Goal: Task Accomplishment & Management: Manage account settings

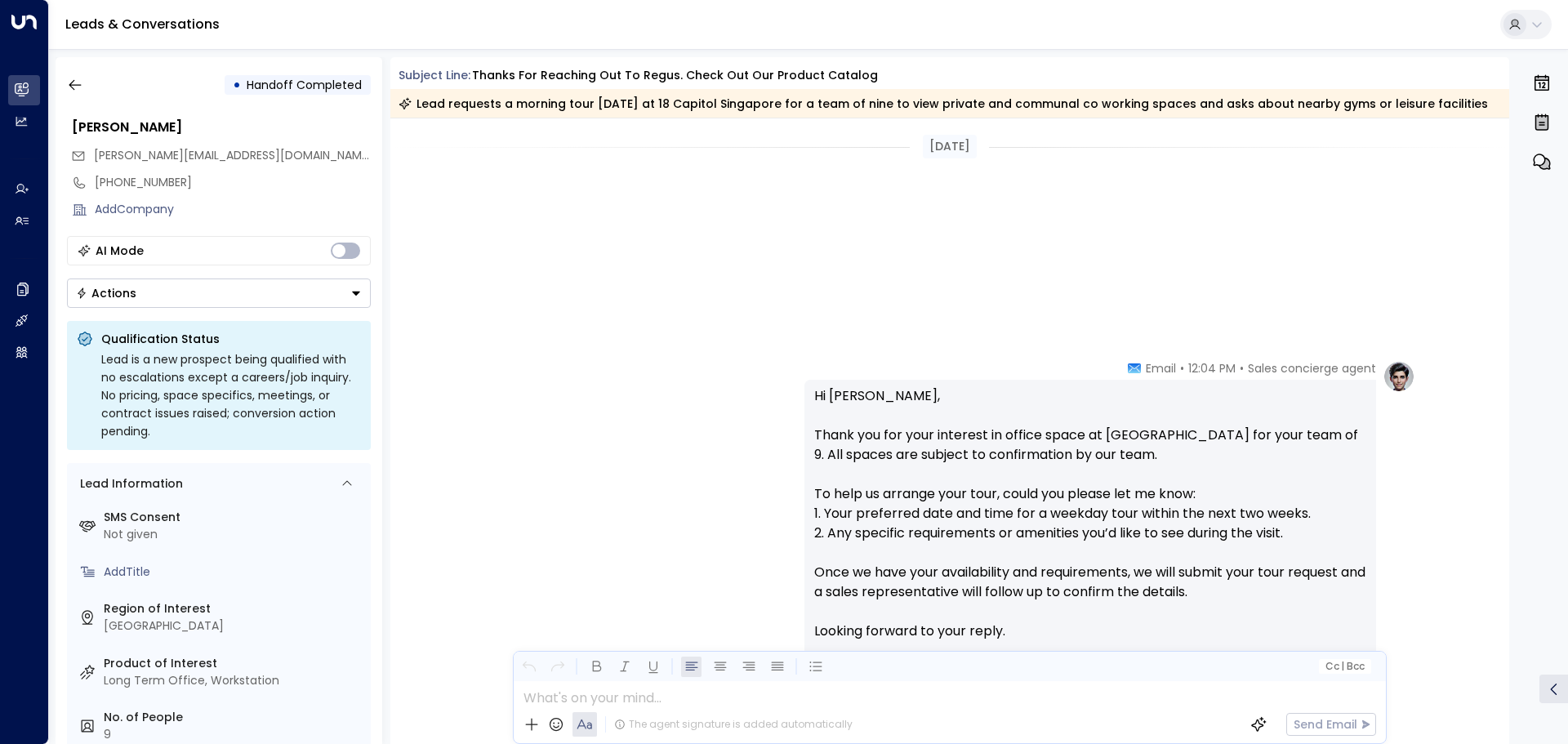
scroll to position [889, 0]
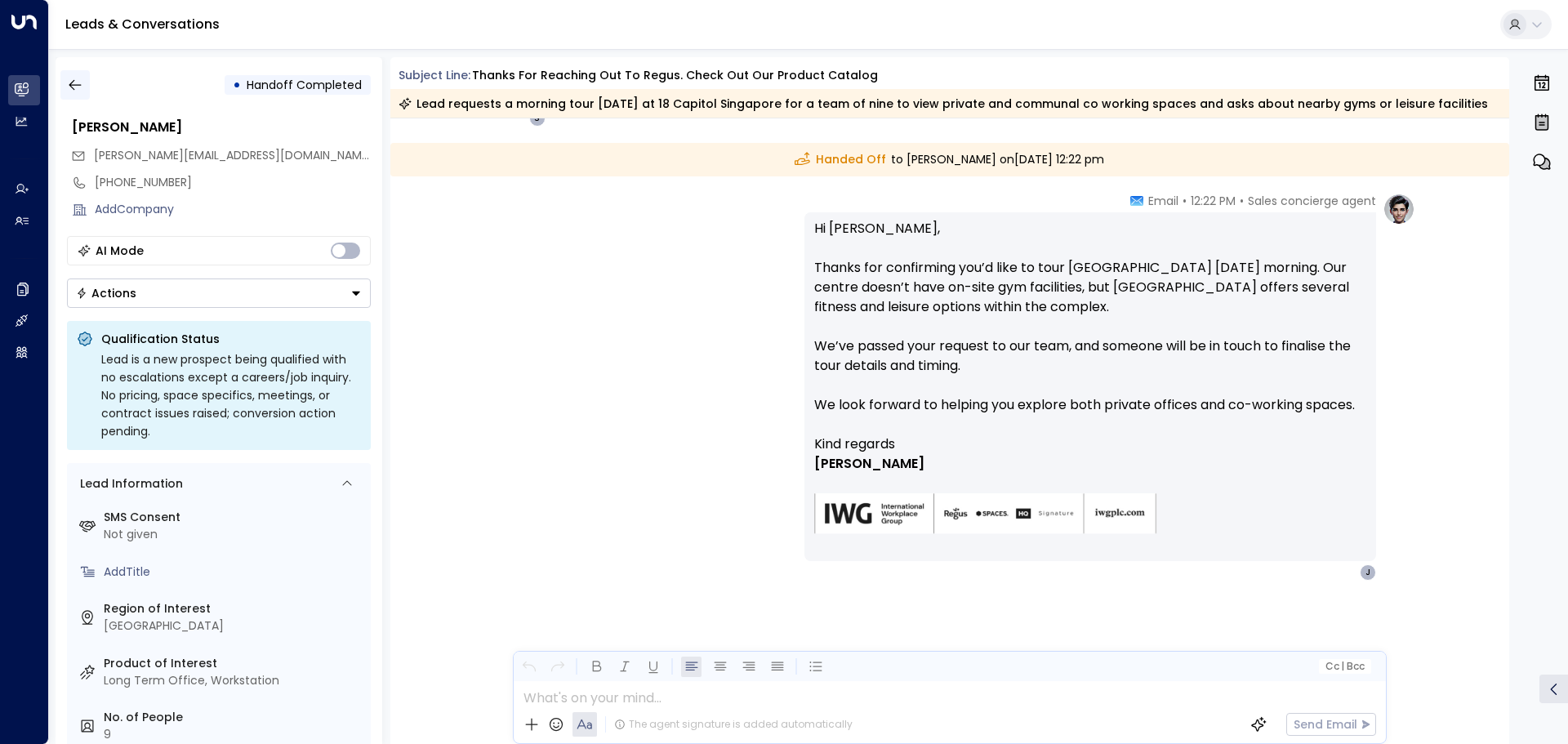
click at [72, 80] on icon "button" at bounding box center [75, 85] width 17 height 17
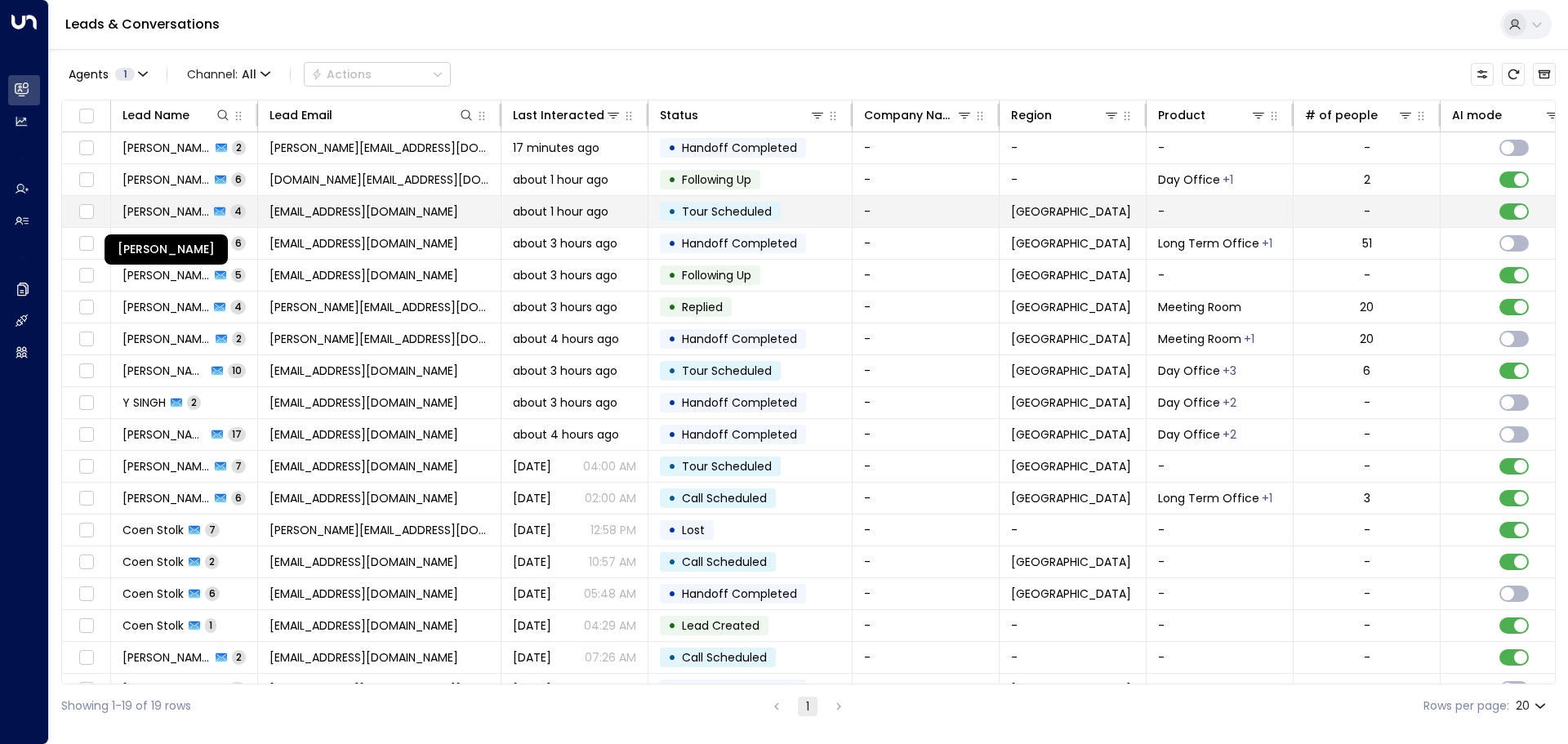
click at [177, 212] on span "[PERSON_NAME]" at bounding box center [165, 212] width 86 height 17
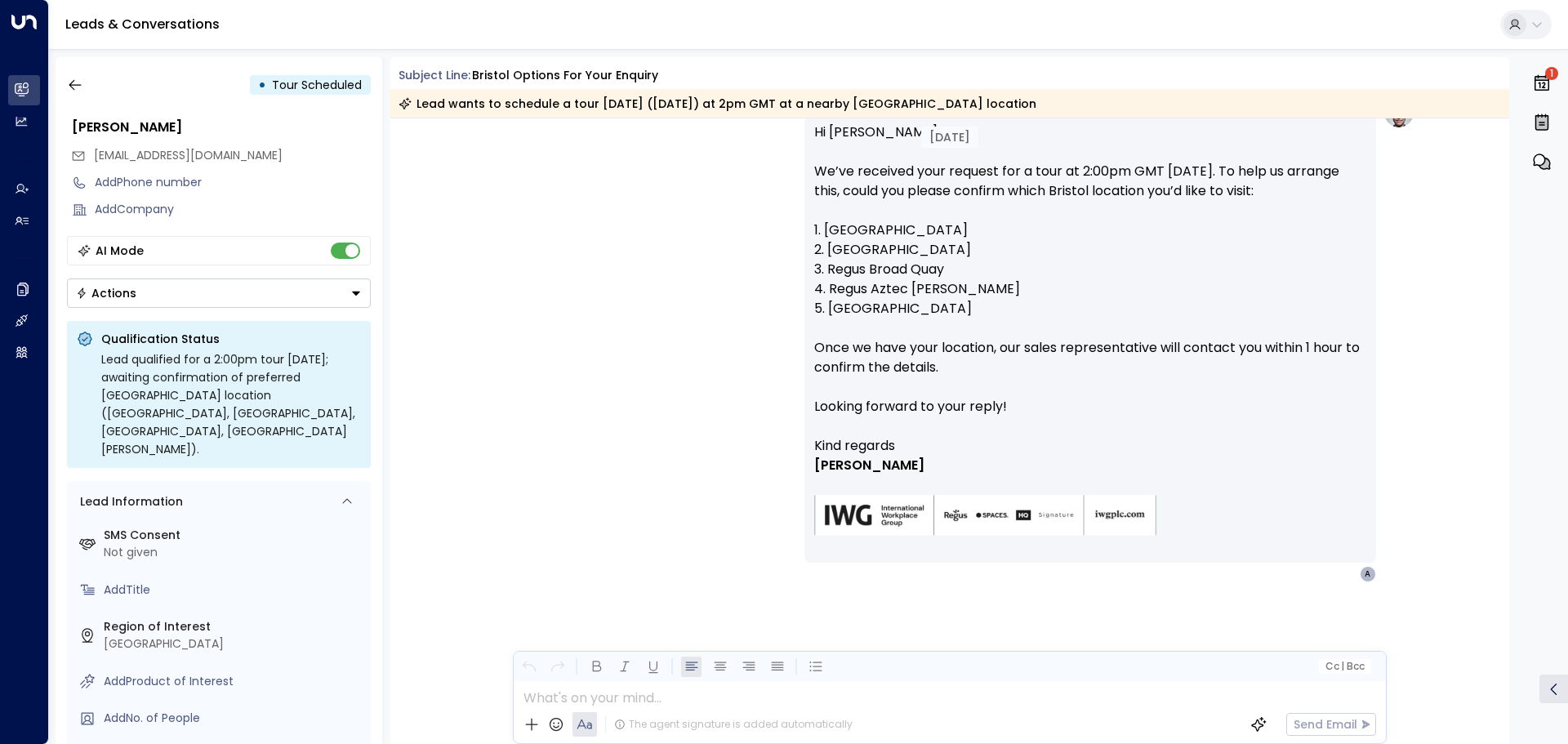
scroll to position [1017, 0]
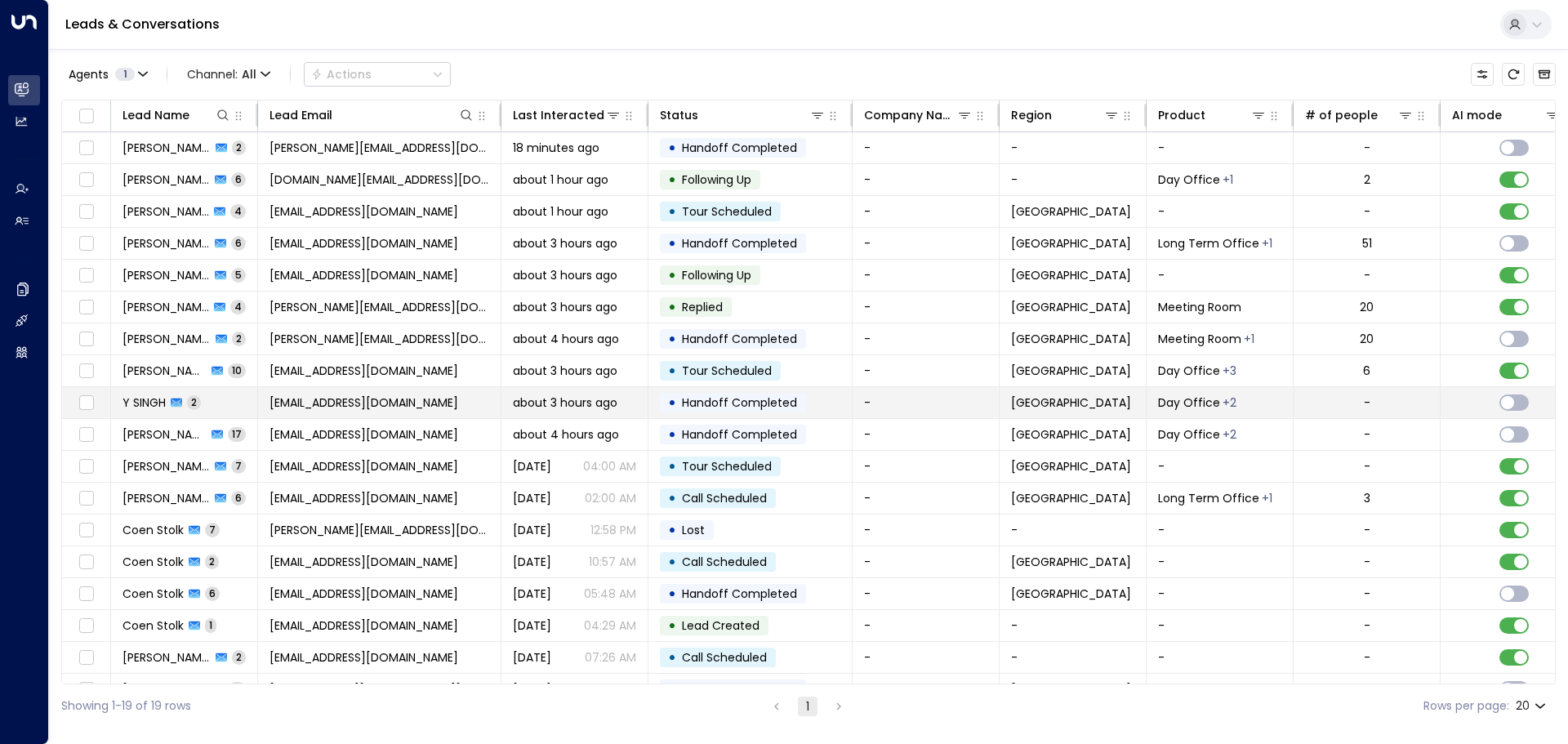
scroll to position [58, 0]
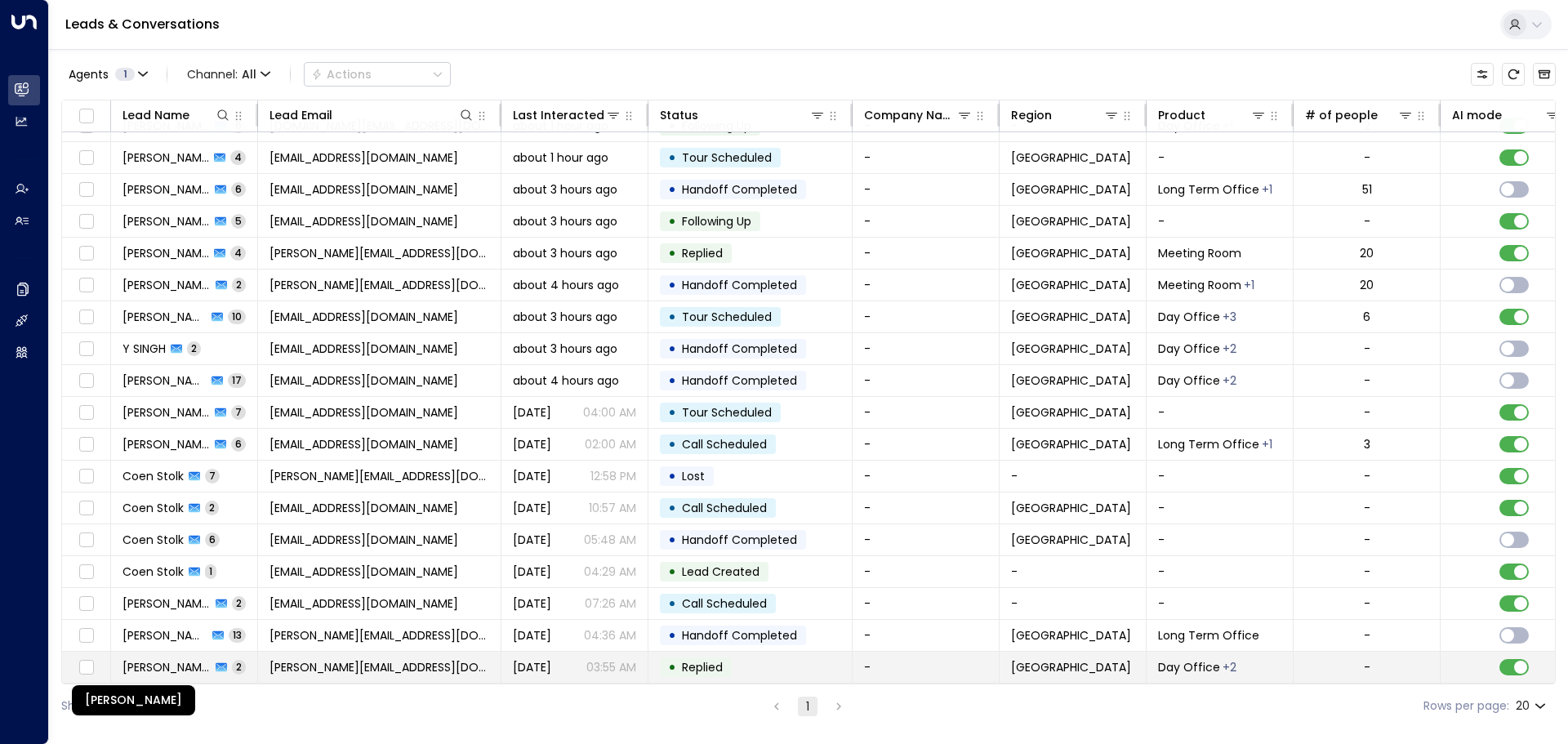
click at [176, 661] on span "[PERSON_NAME]" at bounding box center [166, 668] width 88 height 17
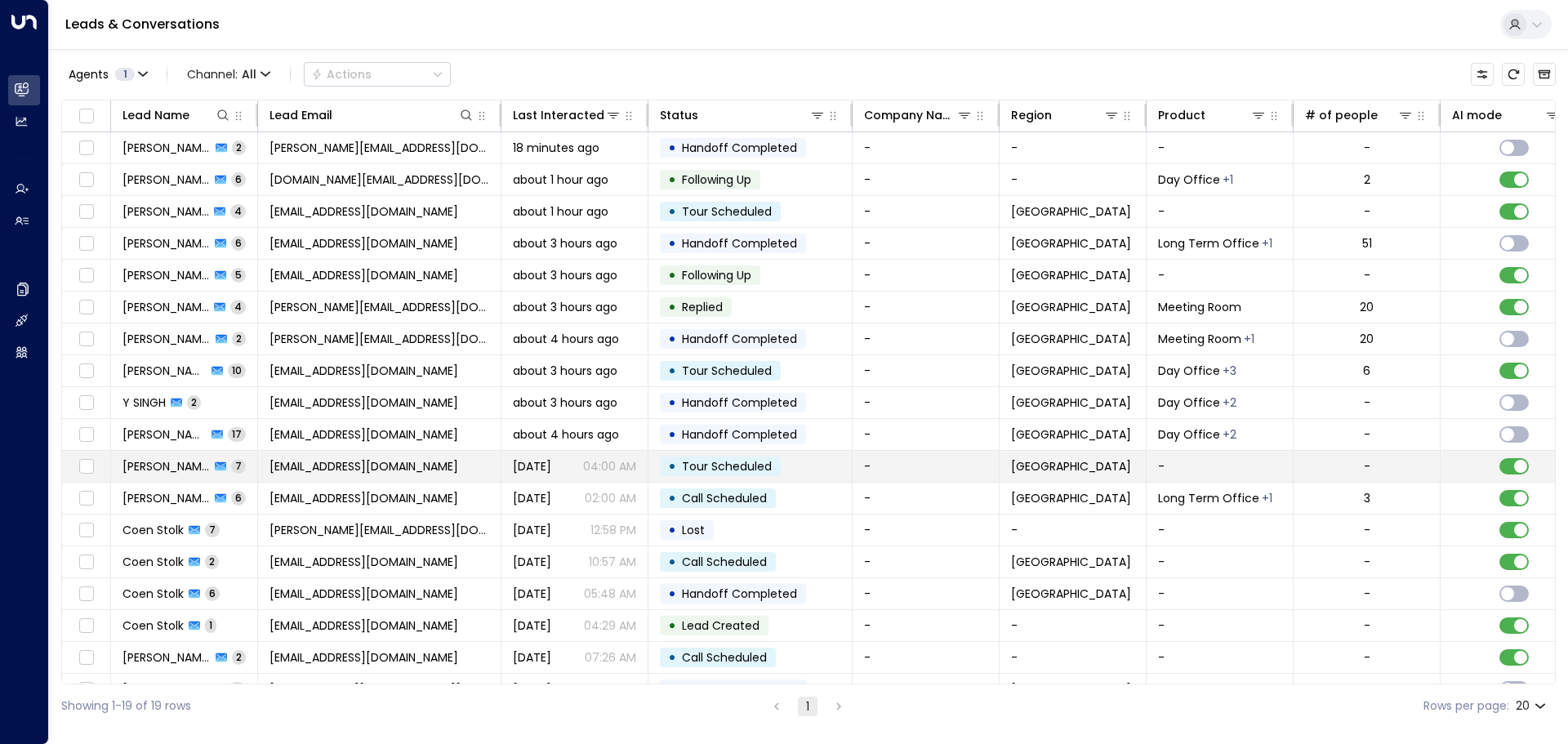
scroll to position [58, 0]
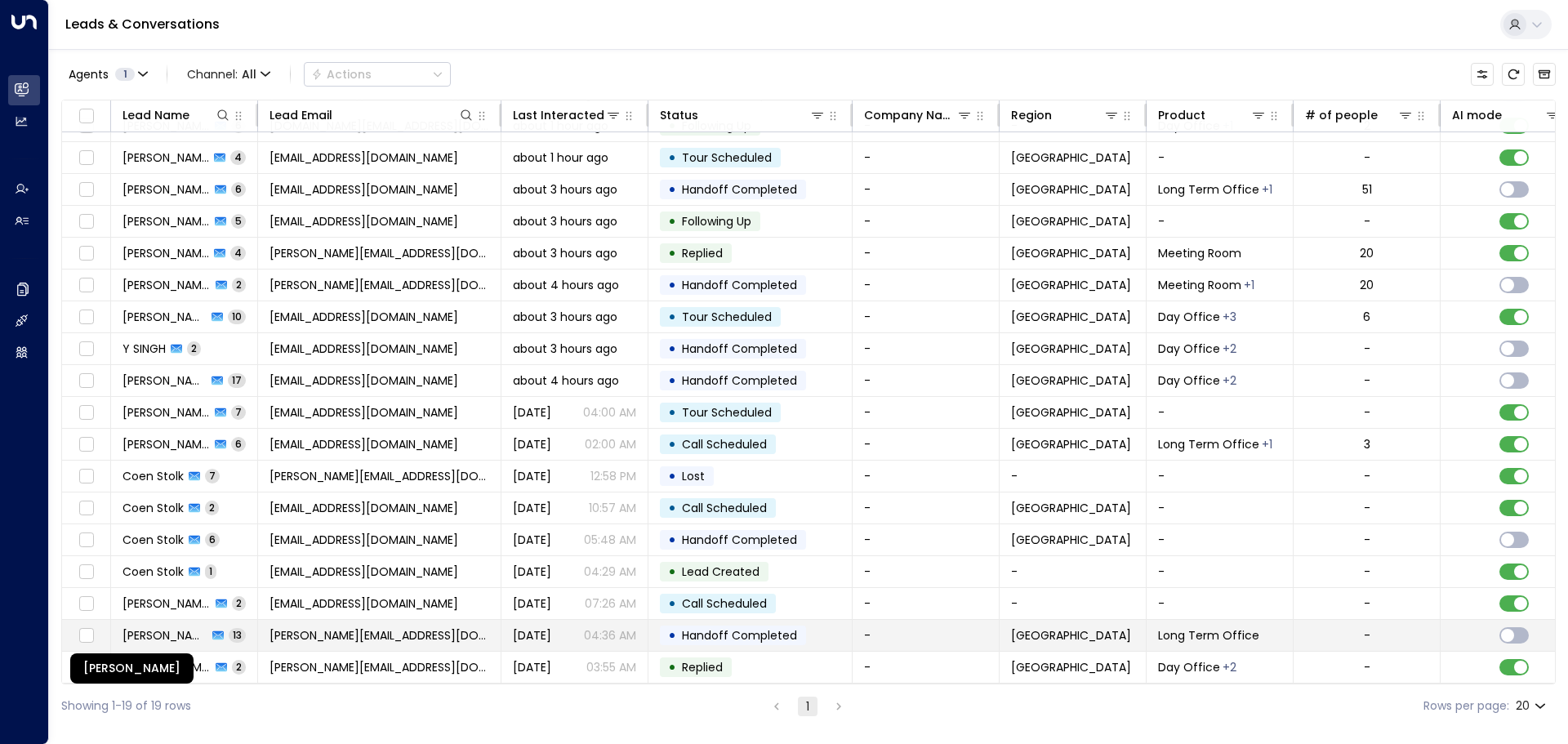
click at [169, 631] on span "[PERSON_NAME]" at bounding box center [165, 636] width 85 height 17
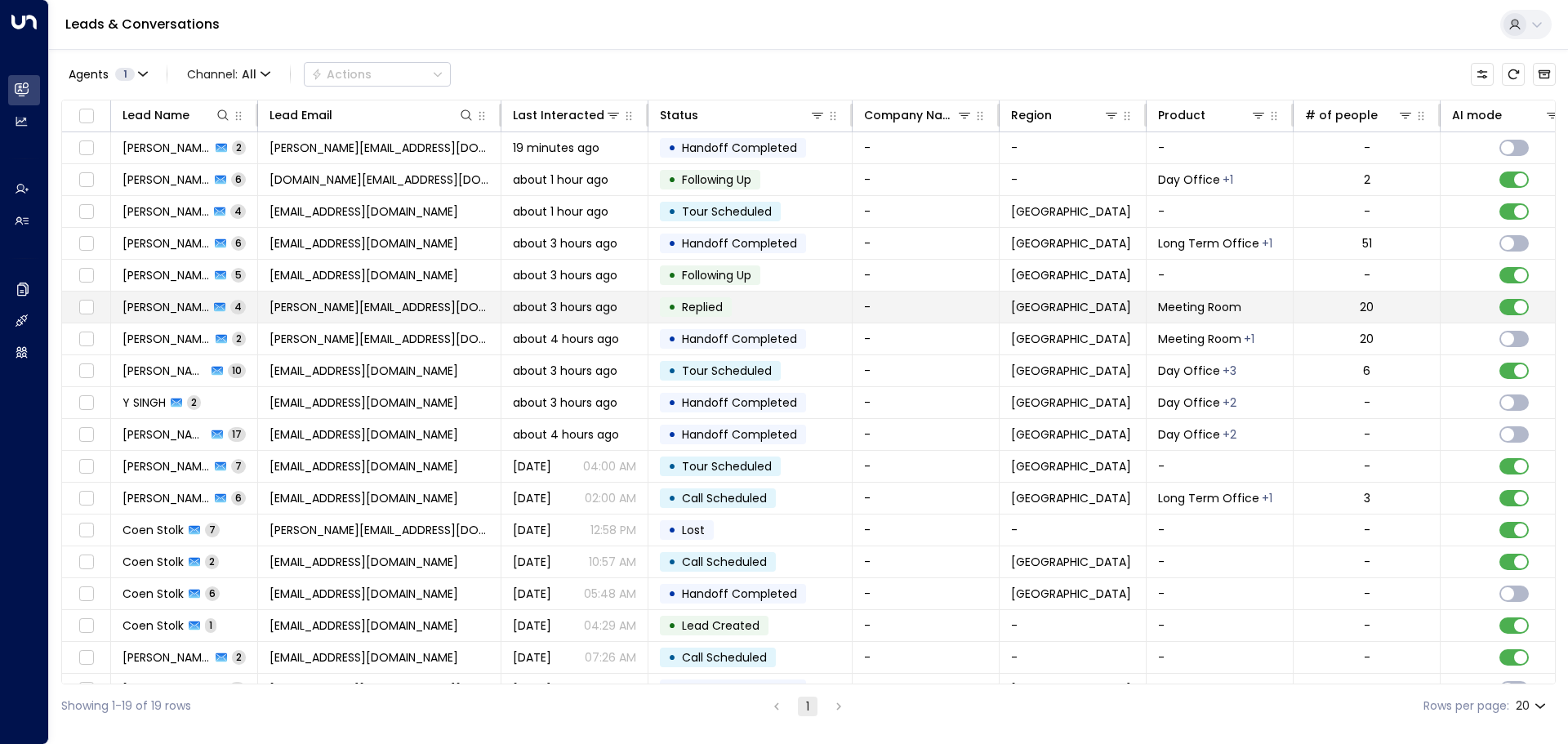
click at [169, 307] on span "[PERSON_NAME]" at bounding box center [165, 308] width 86 height 17
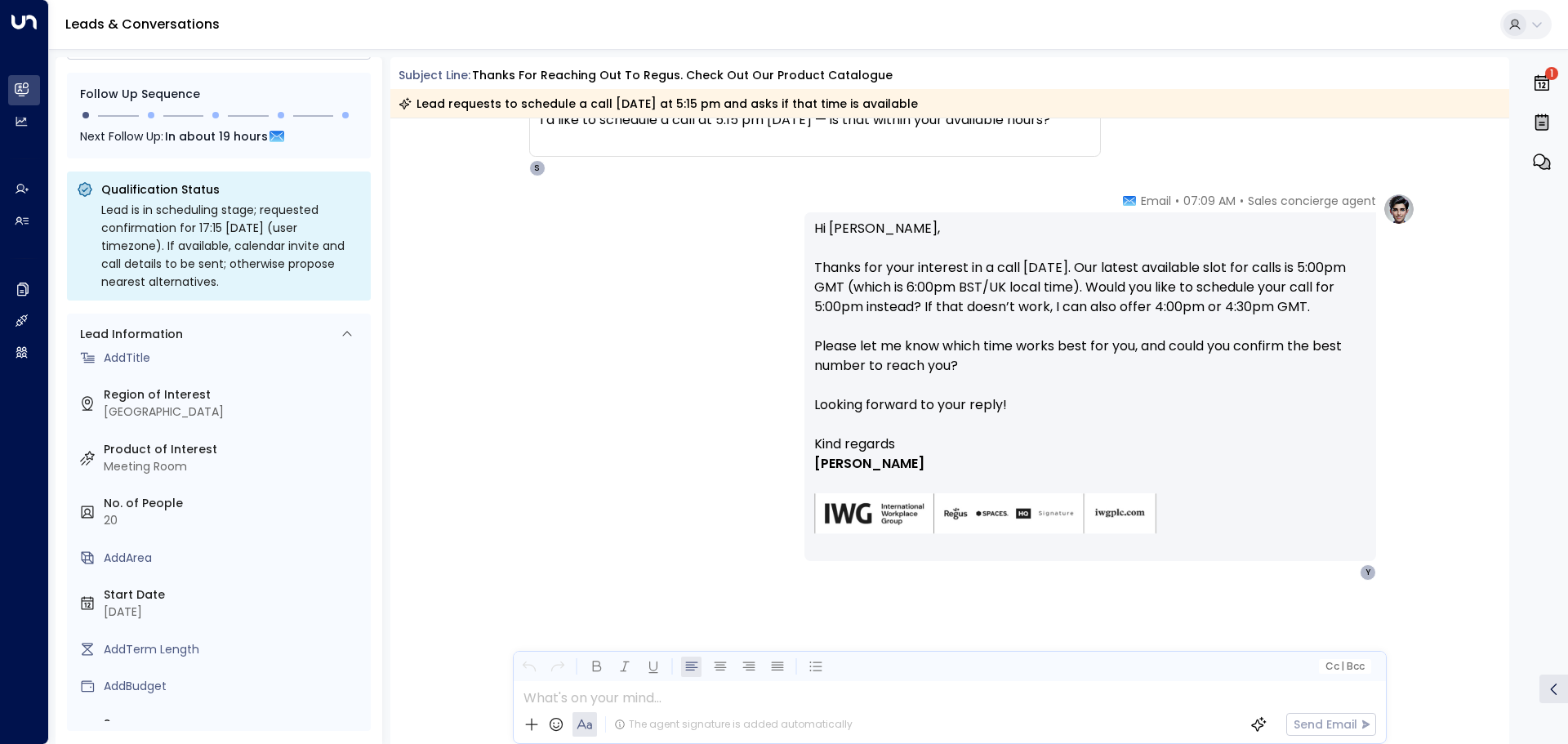
scroll to position [132, 0]
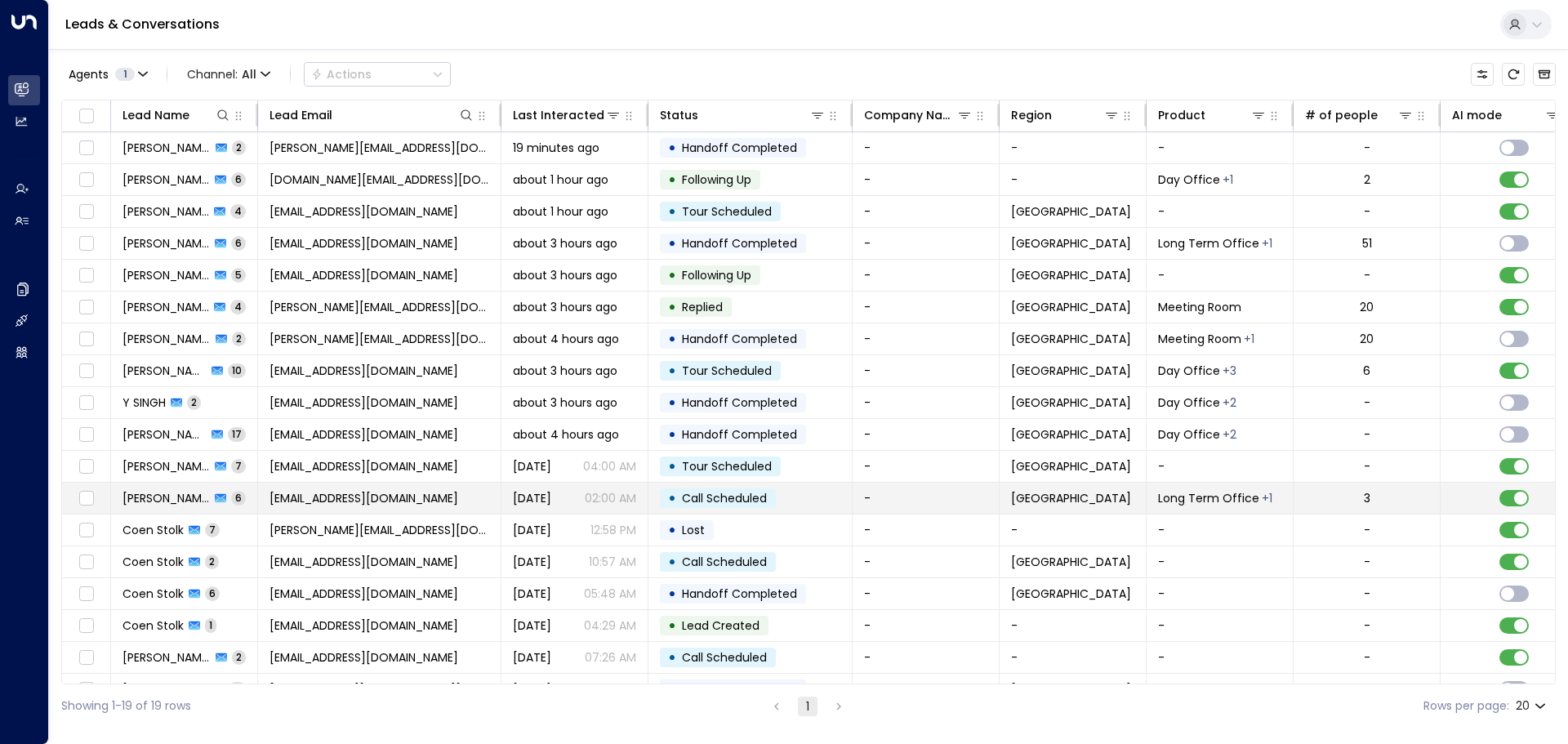
click at [162, 498] on span "[PERSON_NAME]" at bounding box center [166, 498] width 87 height 17
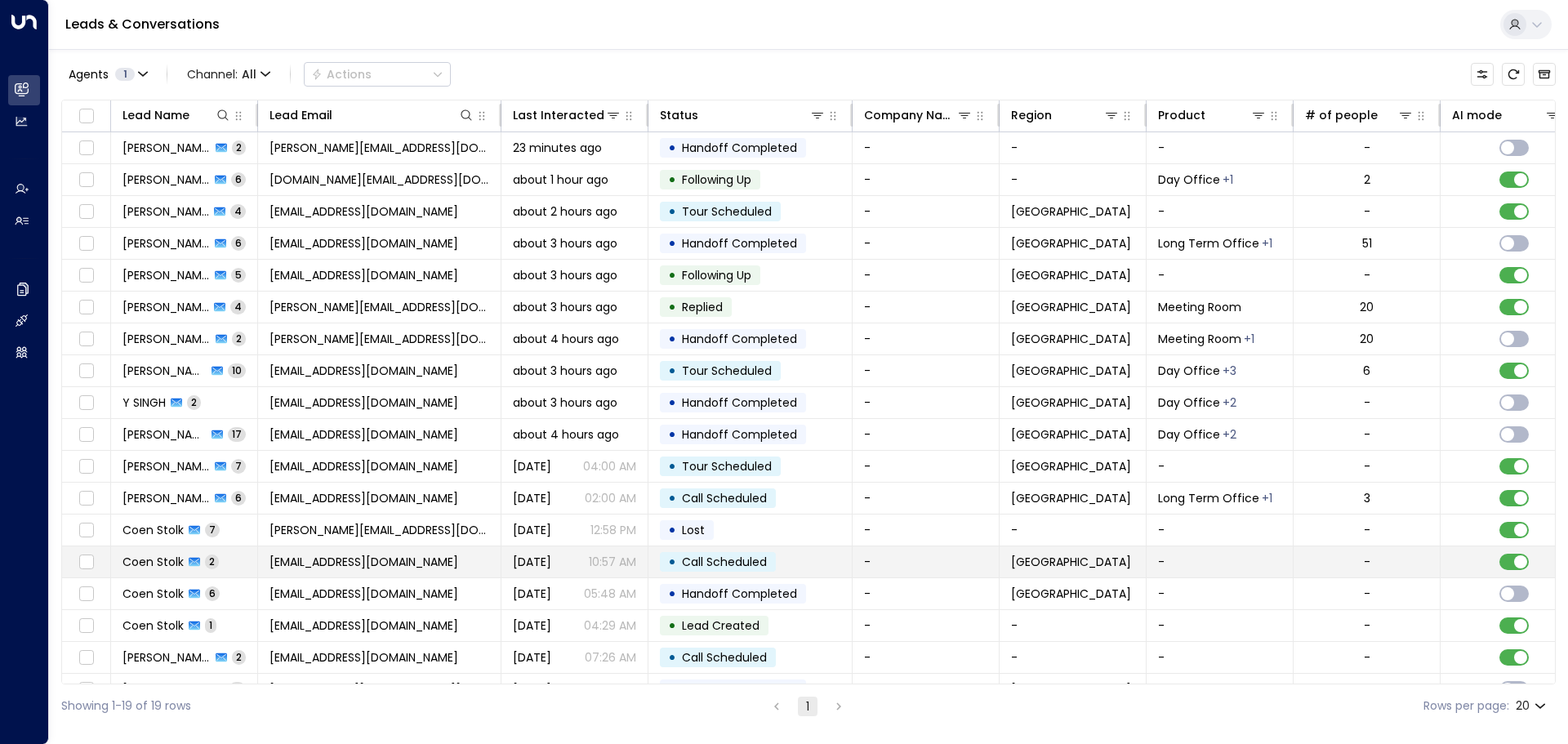
scroll to position [58, 0]
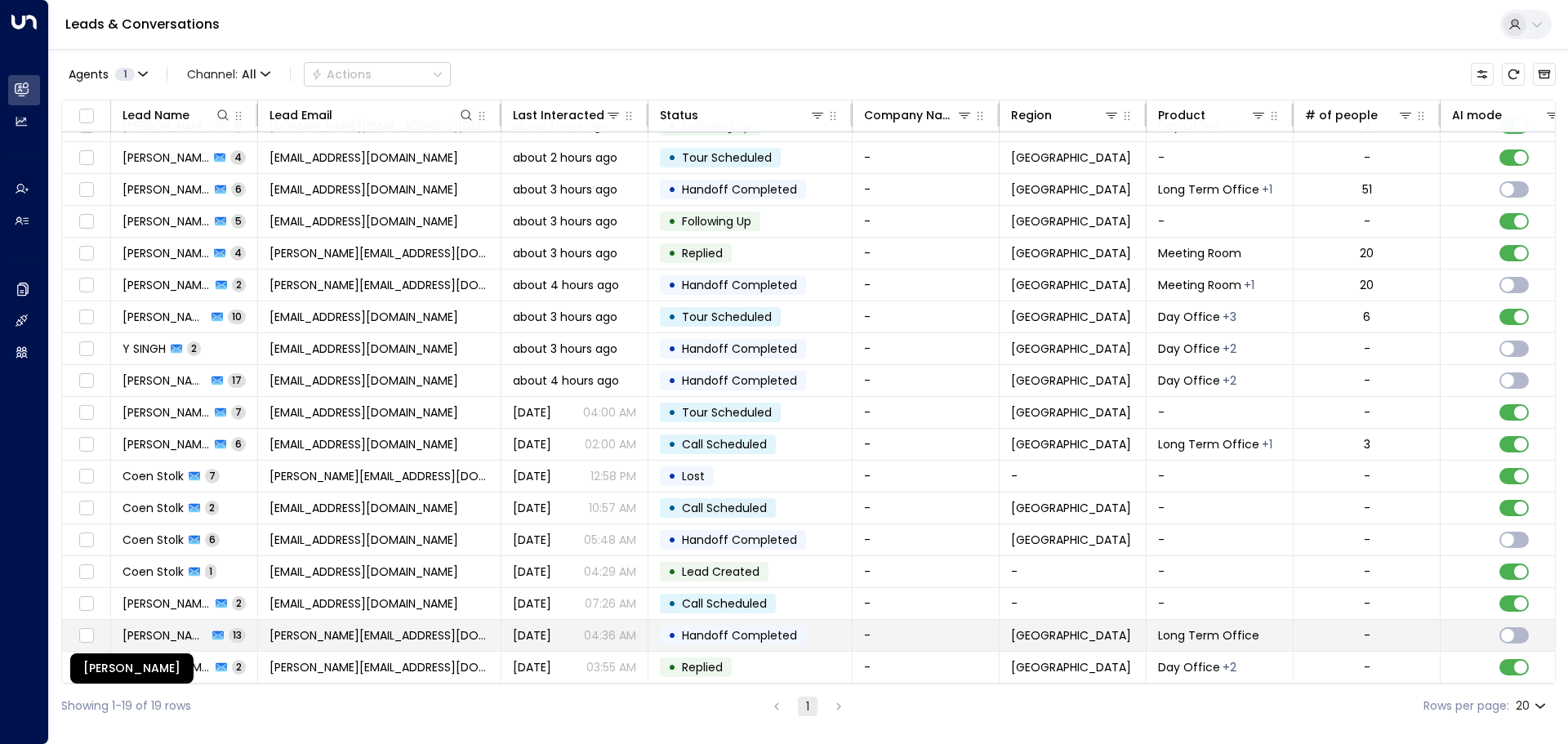
click at [161, 627] on span "[PERSON_NAME]" at bounding box center [165, 636] width 85 height 17
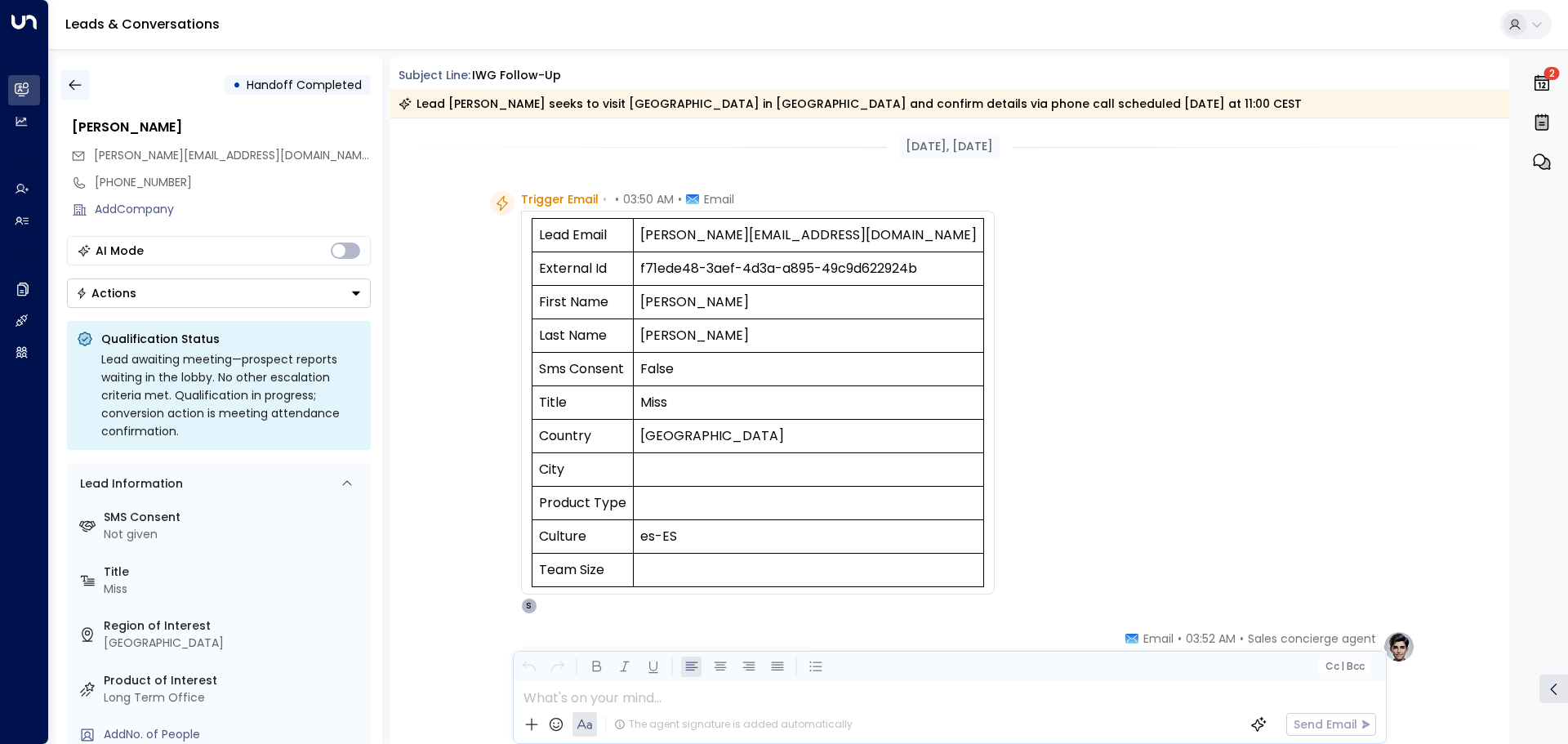
click at [79, 92] on icon "button" at bounding box center [75, 85] width 17 height 17
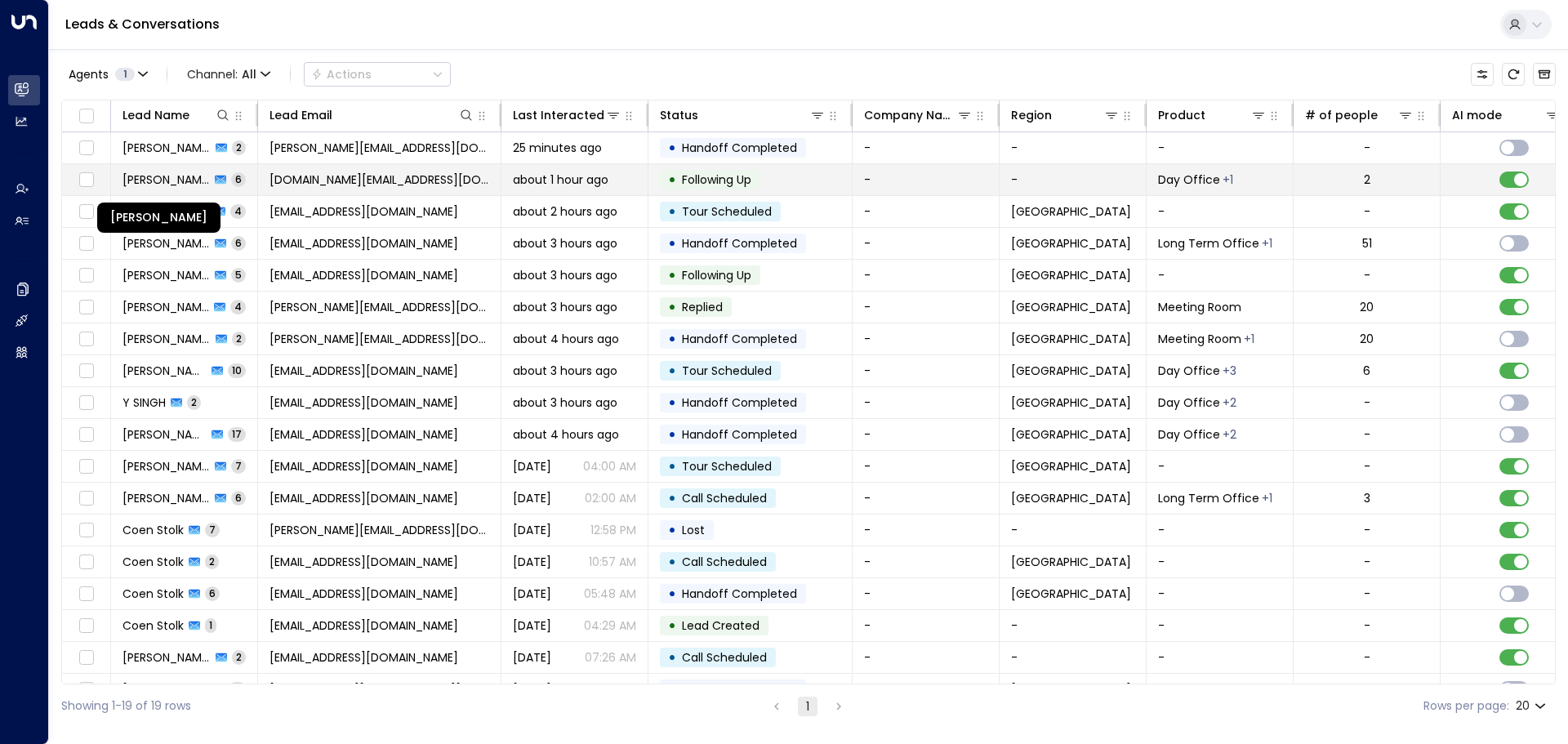
click at [164, 180] on span "[PERSON_NAME]" at bounding box center [166, 180] width 87 height 17
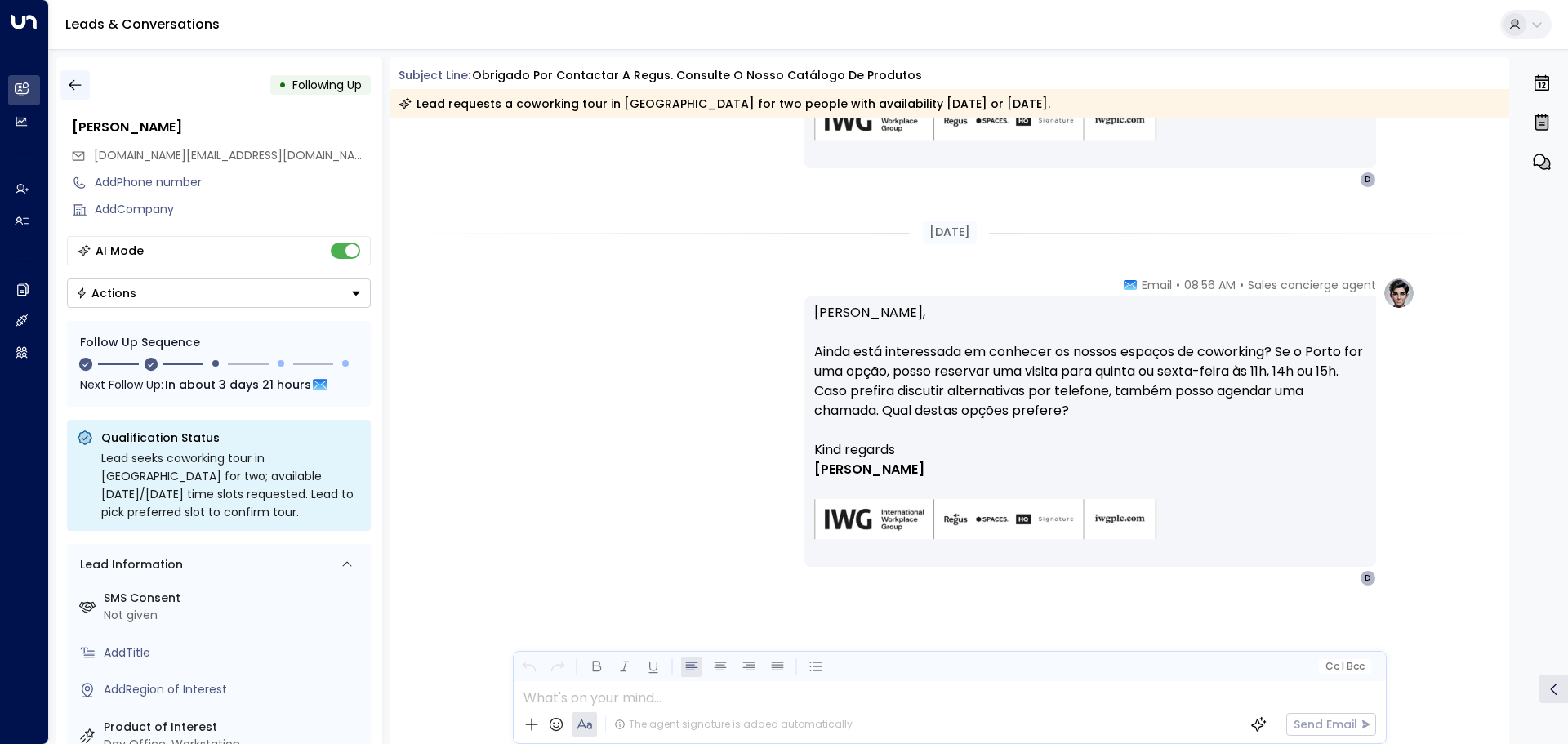
click at [68, 86] on icon "button" at bounding box center [75, 85] width 17 height 17
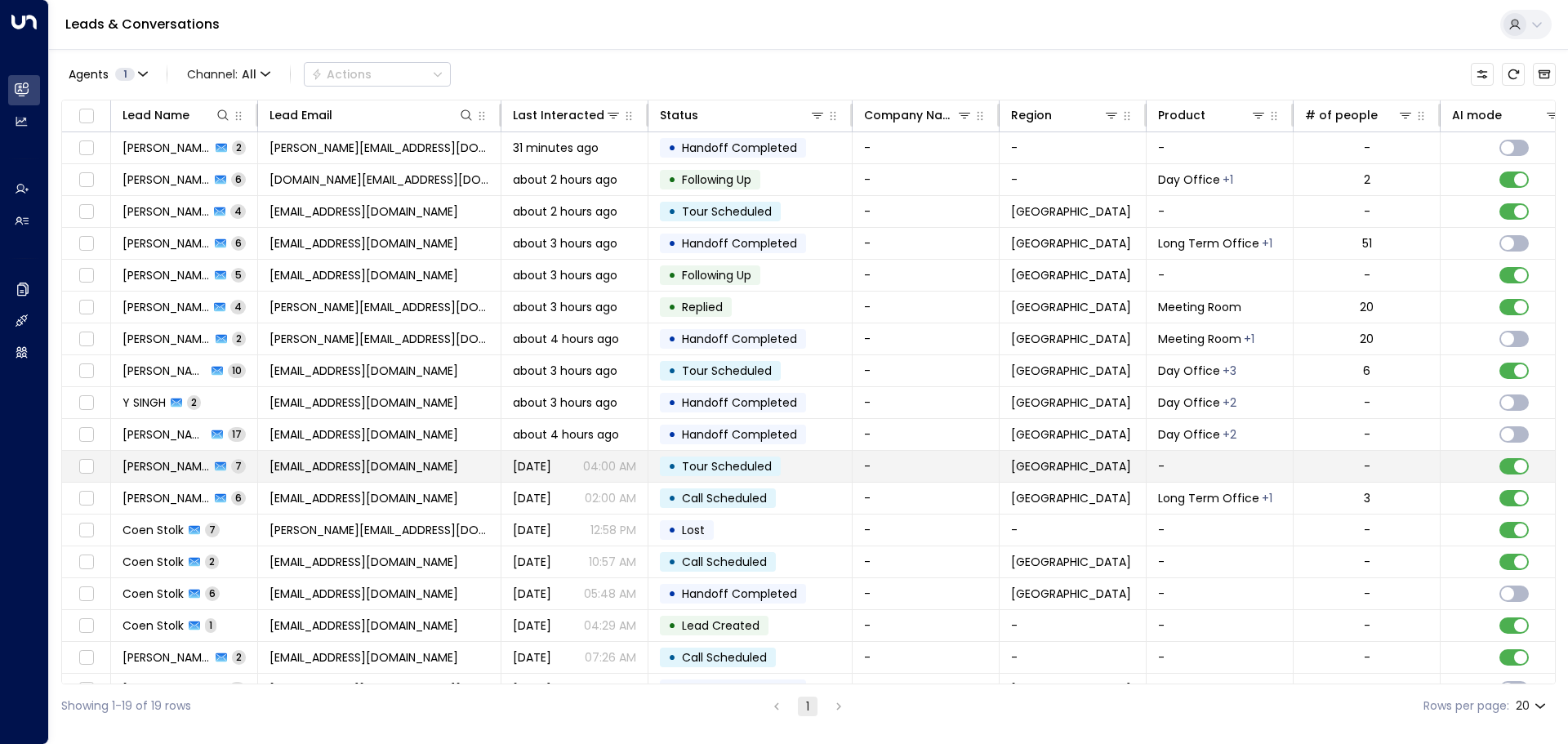
scroll to position [58, 0]
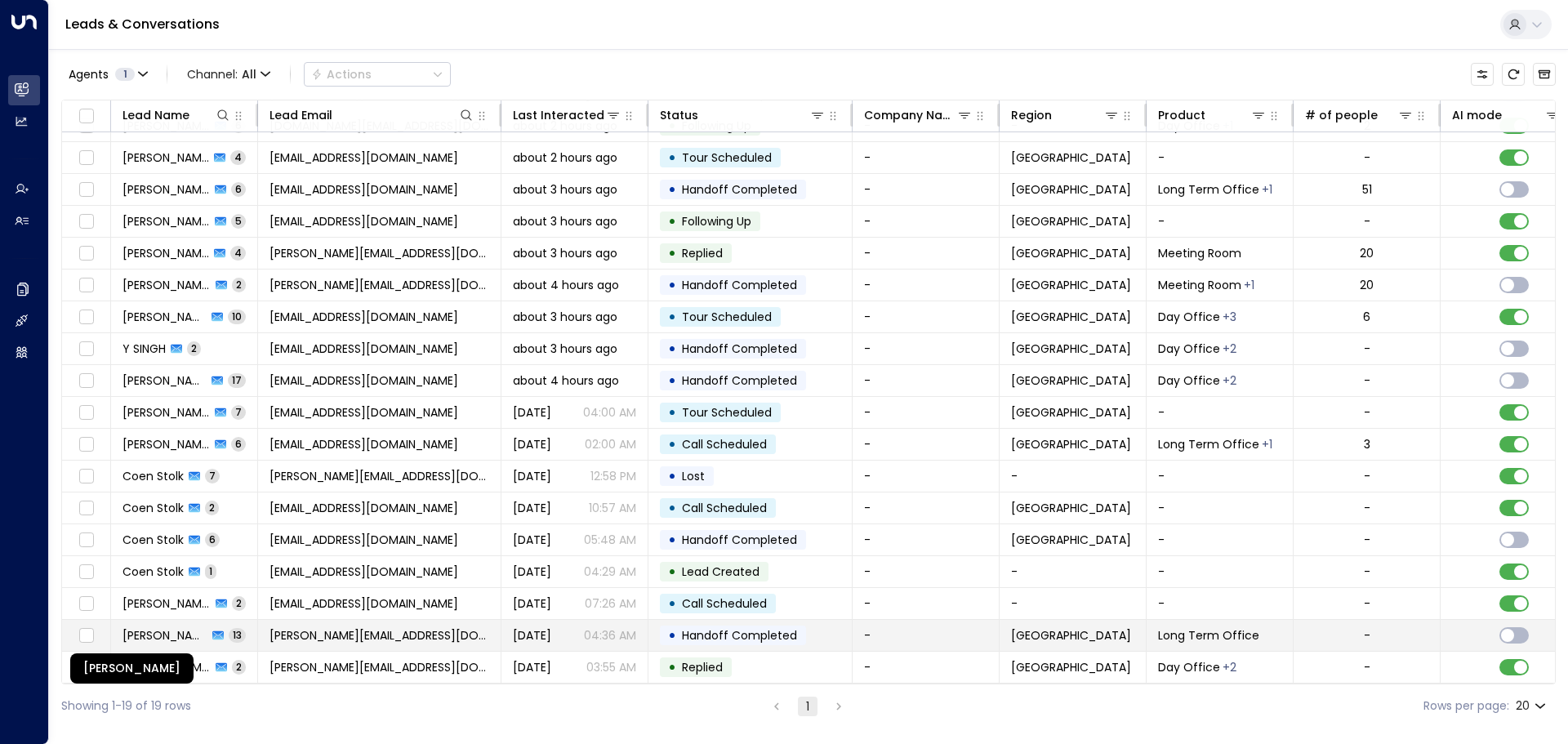
click at [176, 635] on span "[PERSON_NAME]" at bounding box center [165, 636] width 85 height 17
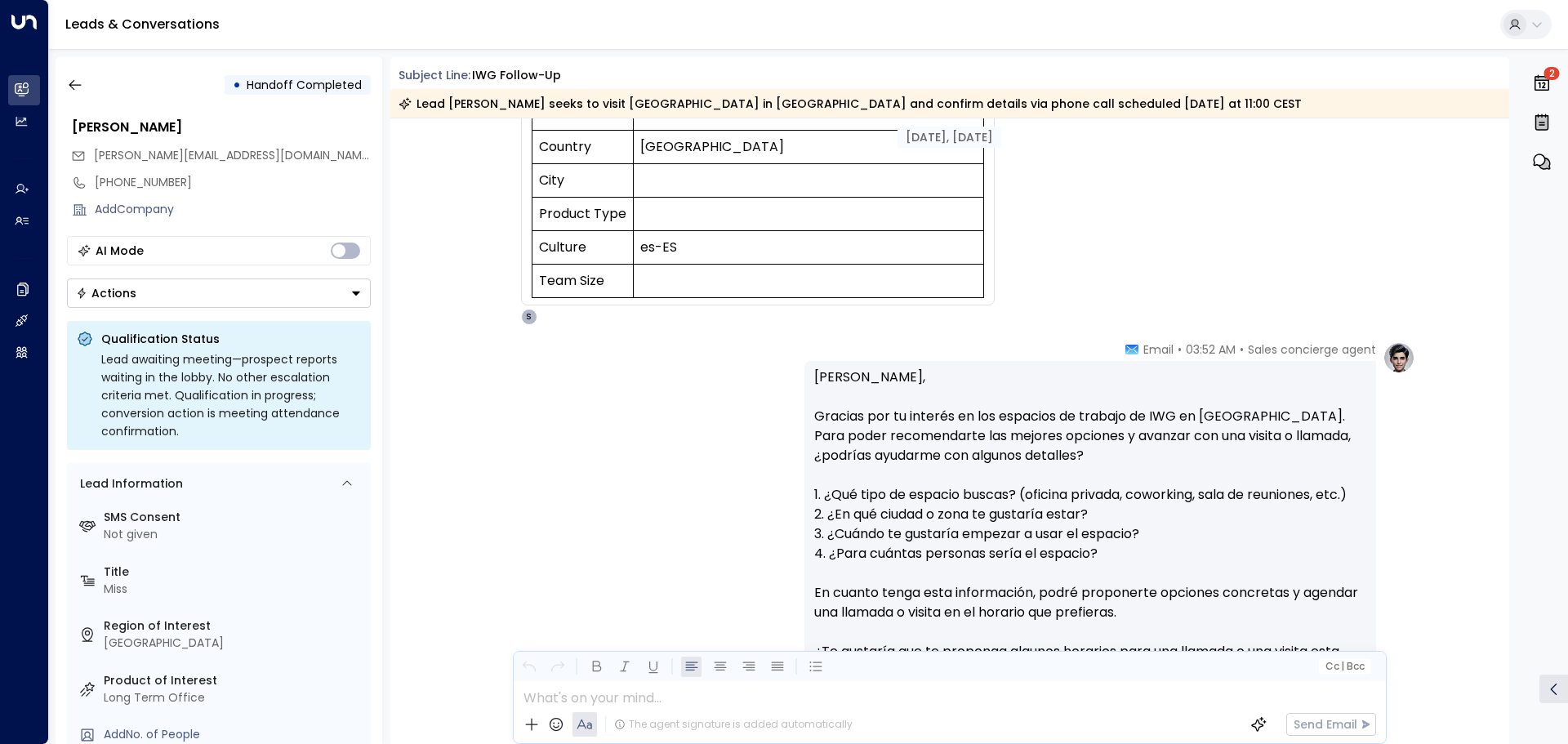
scroll to position [409, 0]
